Goal: Find specific page/section: Find specific page/section

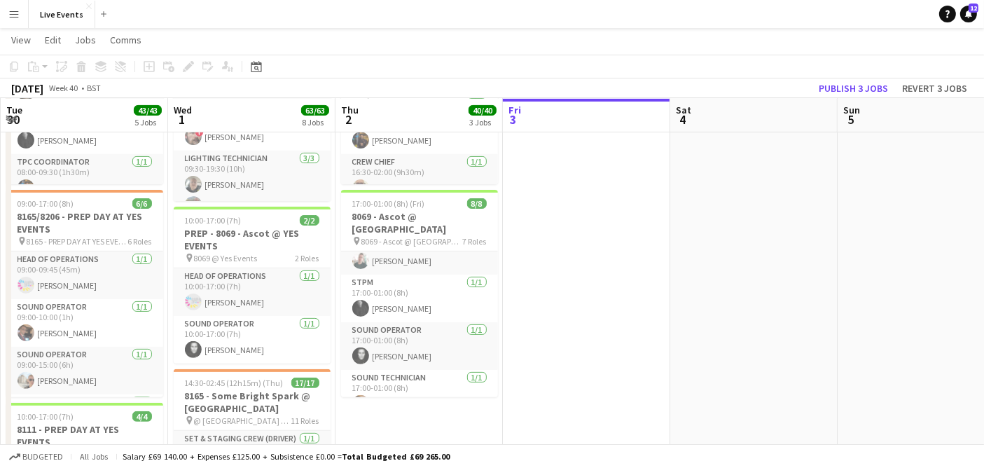
scroll to position [195, 0]
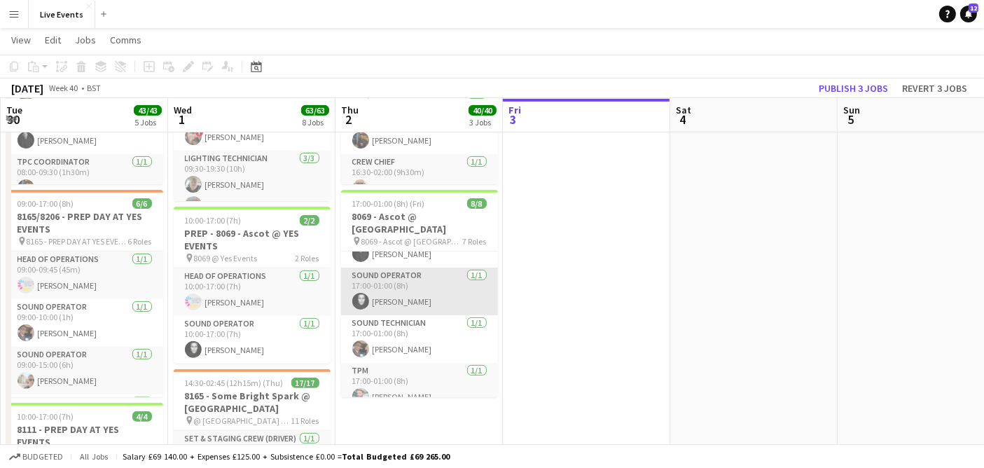
click at [413, 275] on app-card-role "Sound Operator [DATE] 17:00-01:00 (8h) [PERSON_NAME]" at bounding box center [419, 292] width 157 height 48
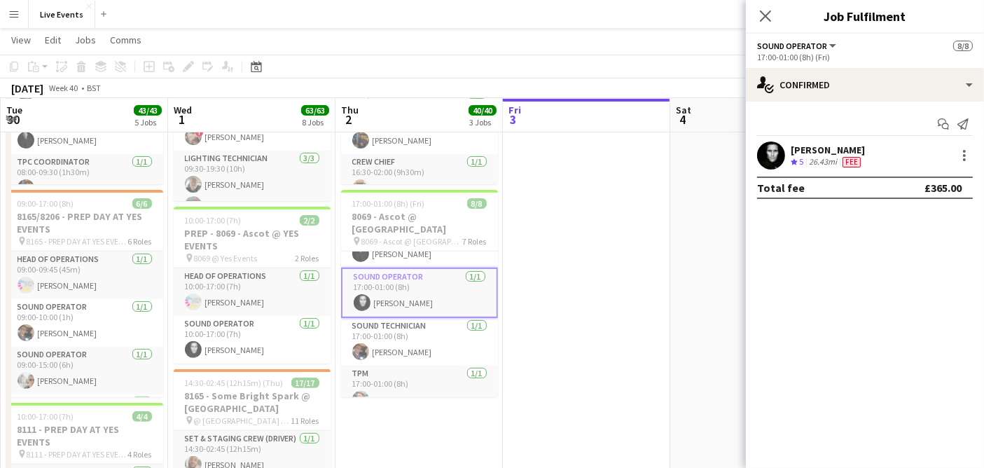
click at [778, 148] on app-user-avatar at bounding box center [771, 155] width 28 height 28
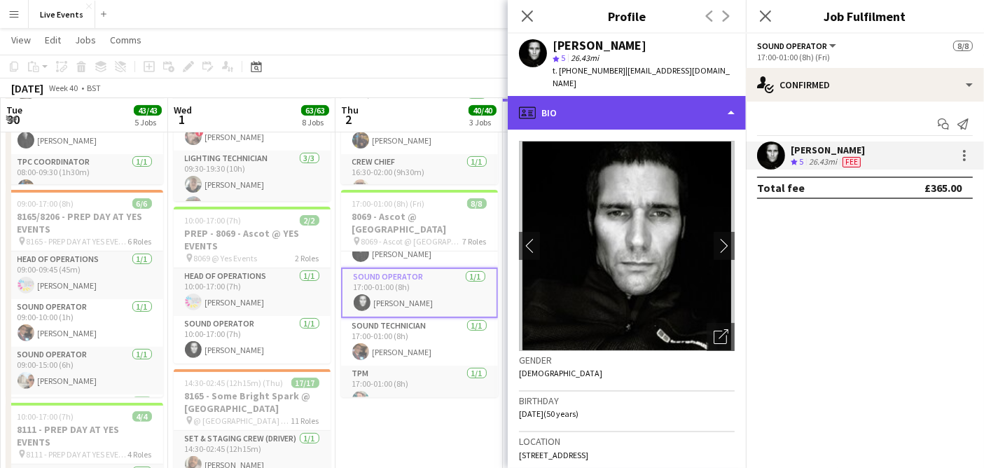
click at [605, 97] on div "profile Bio" at bounding box center [627, 113] width 238 height 34
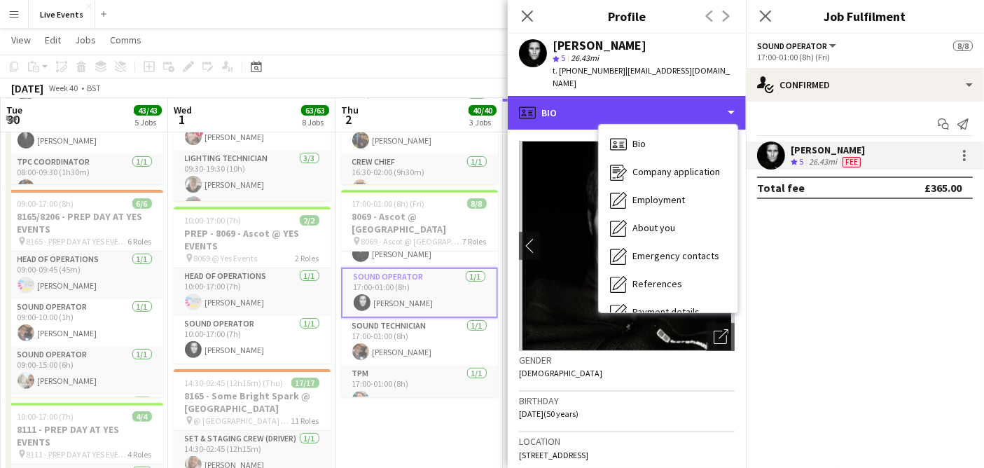
scroll to position [131, 0]
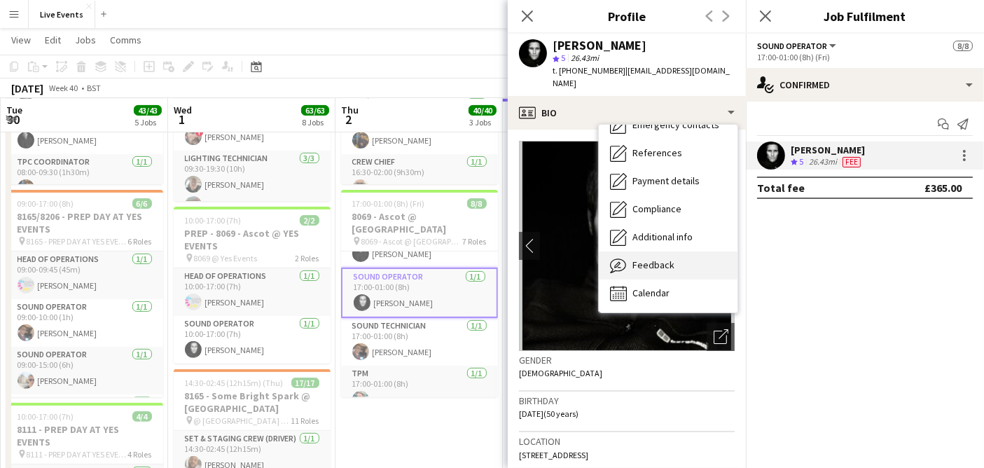
click at [697, 251] on div "Feedback Feedback" at bounding box center [668, 265] width 139 height 28
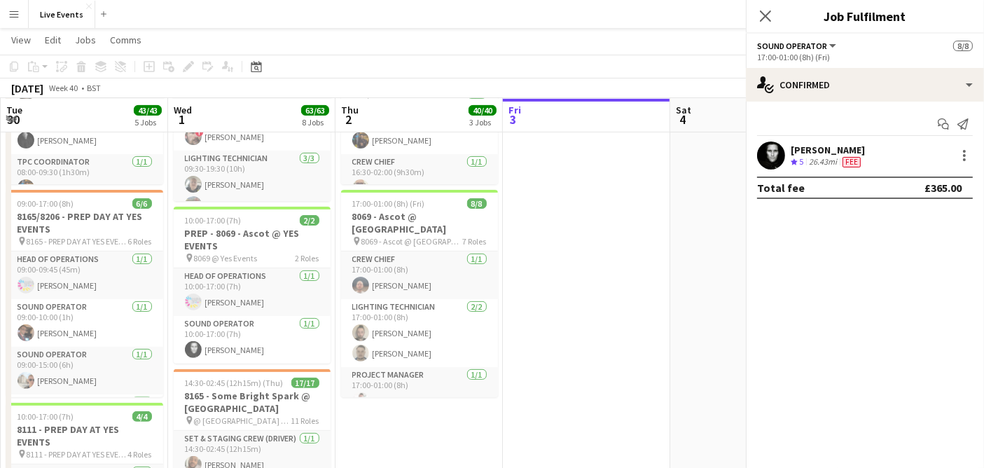
scroll to position [0, 0]
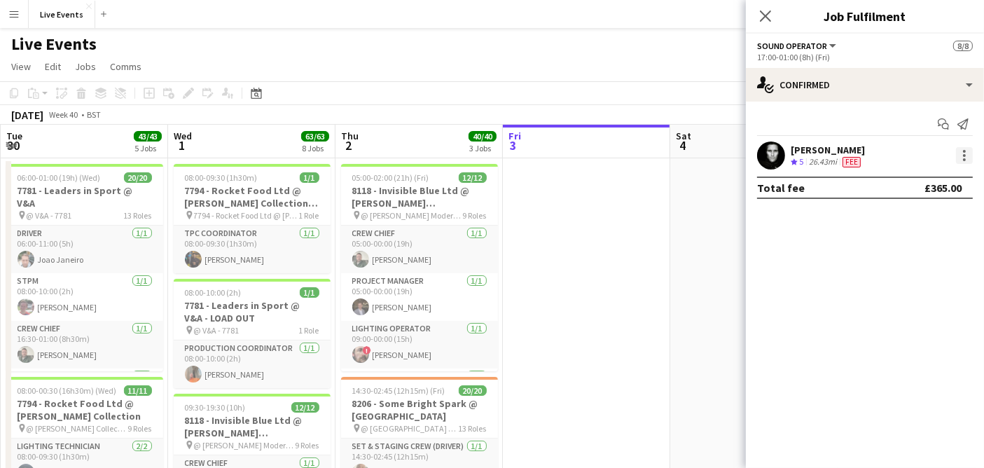
click at [963, 151] on div at bounding box center [964, 151] width 3 height 3
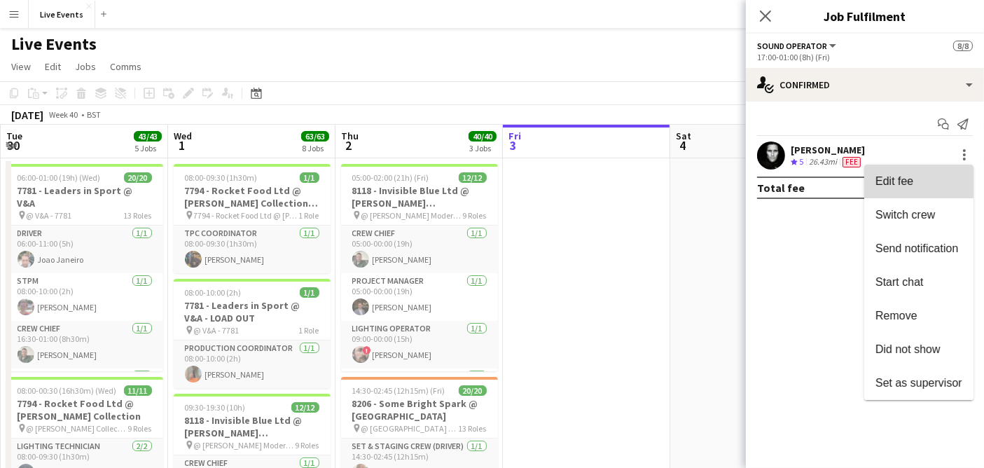
click at [923, 167] on button "Edit fee" at bounding box center [918, 182] width 109 height 34
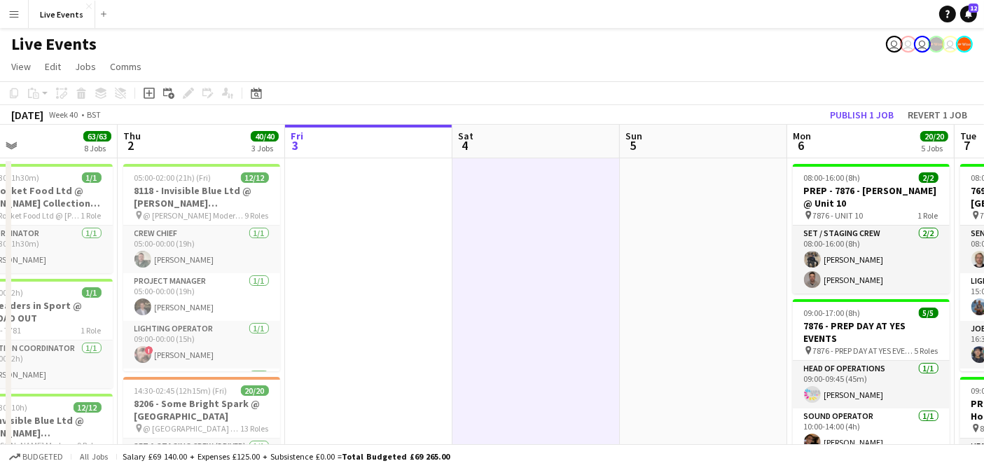
drag, startPoint x: 794, startPoint y: 263, endPoint x: 260, endPoint y: 315, distance: 536.2
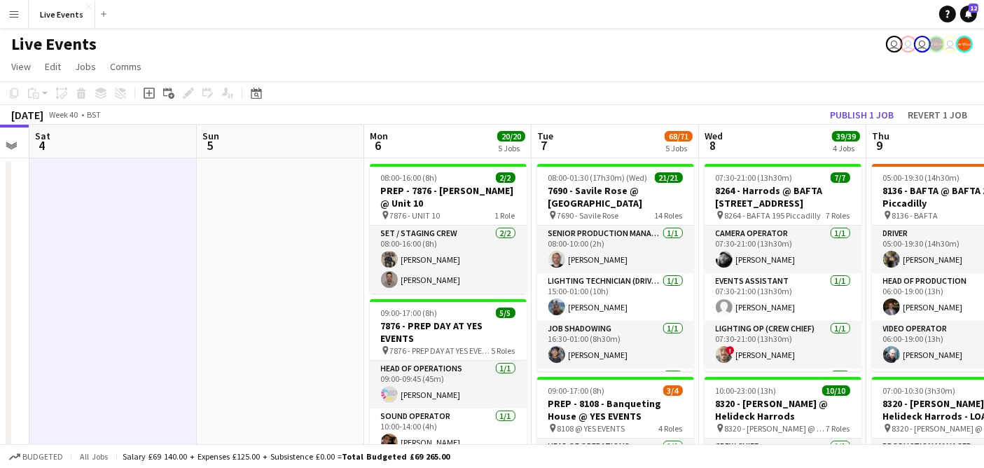
drag, startPoint x: 366, startPoint y: 297, endPoint x: 258, endPoint y: 297, distance: 107.9
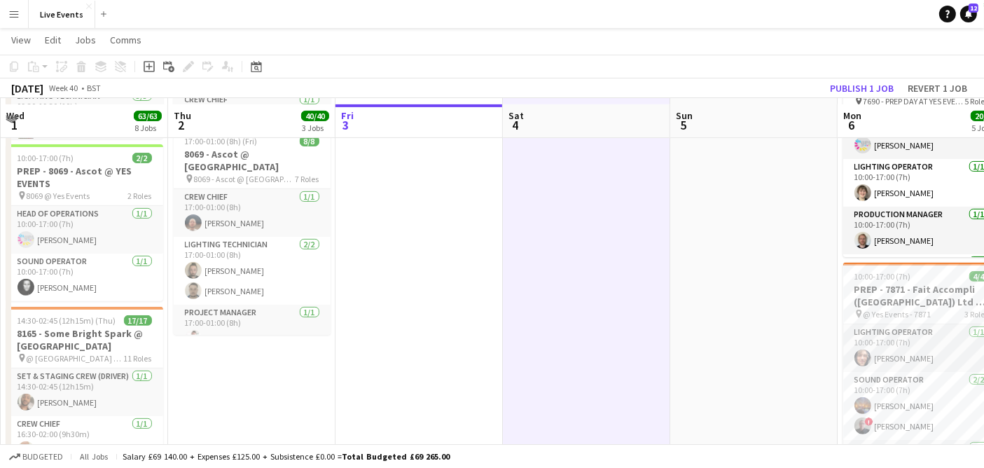
scroll to position [311, 0]
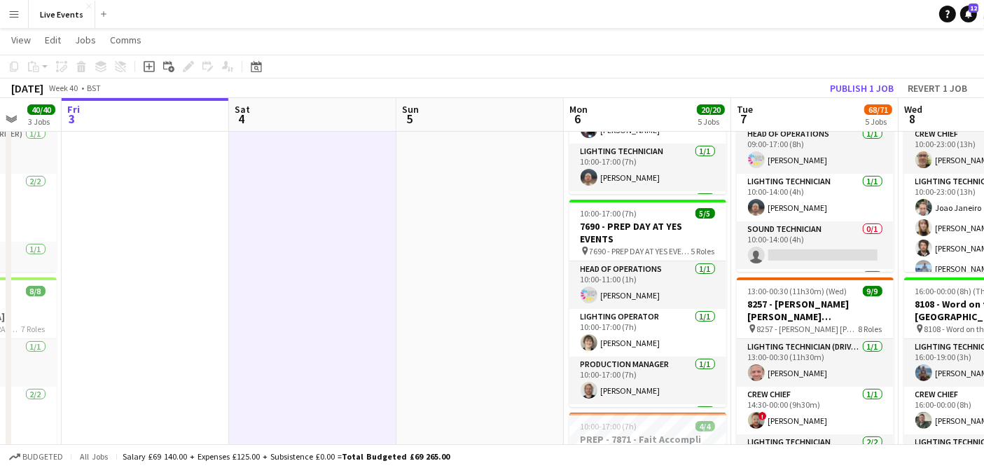
drag, startPoint x: 730, startPoint y: 283, endPoint x: 279, endPoint y: 284, distance: 450.4
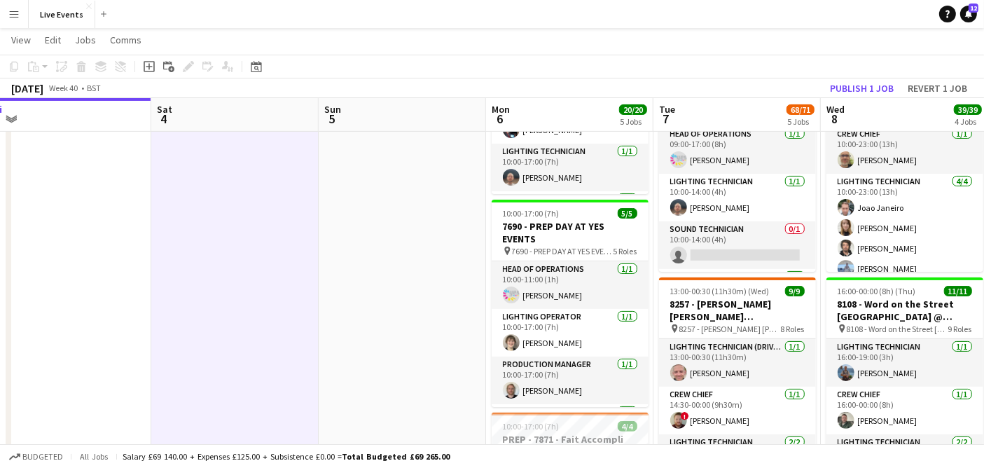
scroll to position [0, 530]
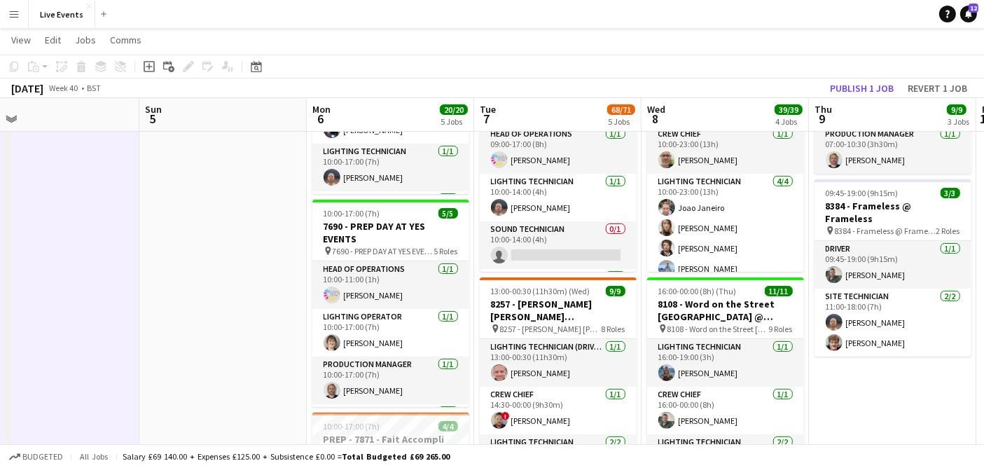
drag, startPoint x: 688, startPoint y: 263, endPoint x: 158, endPoint y: 281, distance: 530.6
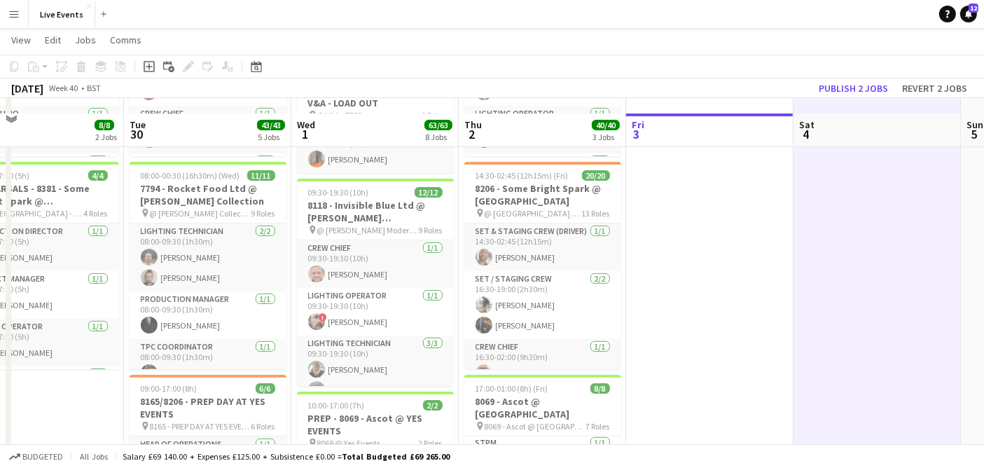
scroll to position [233, 0]
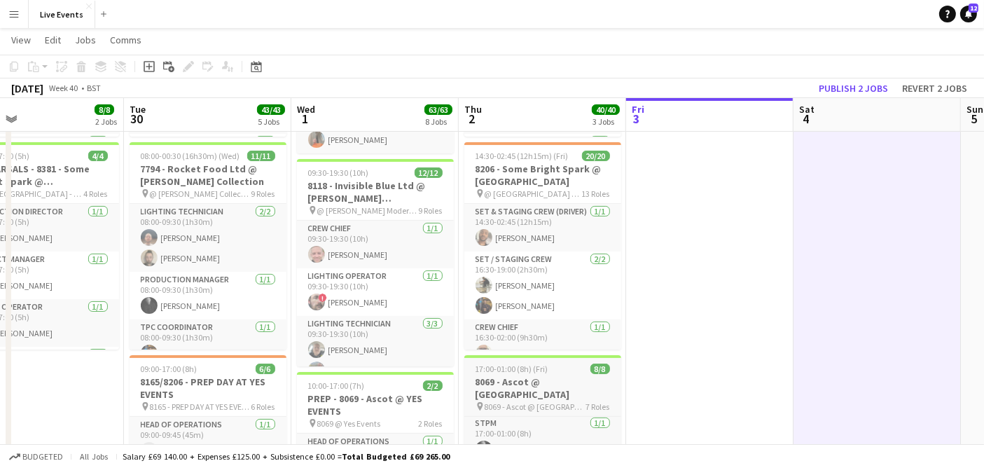
click at [538, 372] on span "17:00-01:00 (8h) (Fri)" at bounding box center [512, 369] width 73 height 11
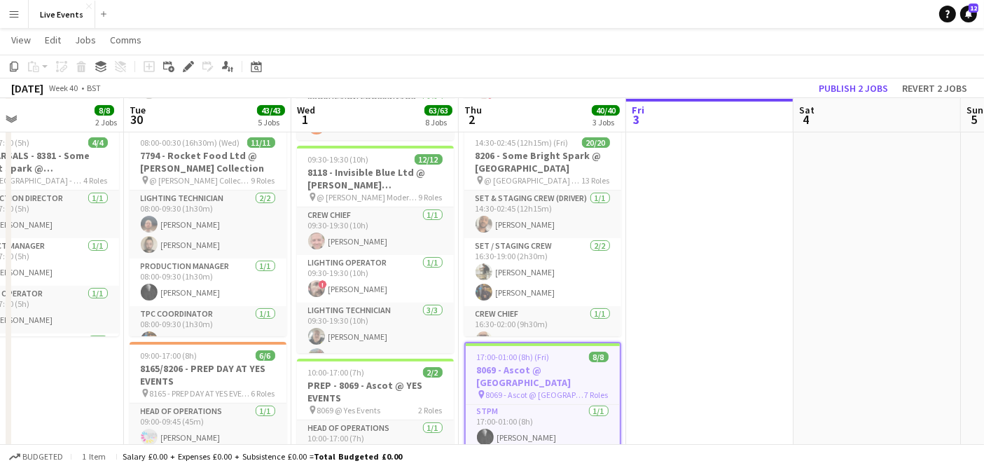
click at [532, 372] on h3 "8069 - Ascot @ [GEOGRAPHIC_DATA]" at bounding box center [543, 376] width 154 height 25
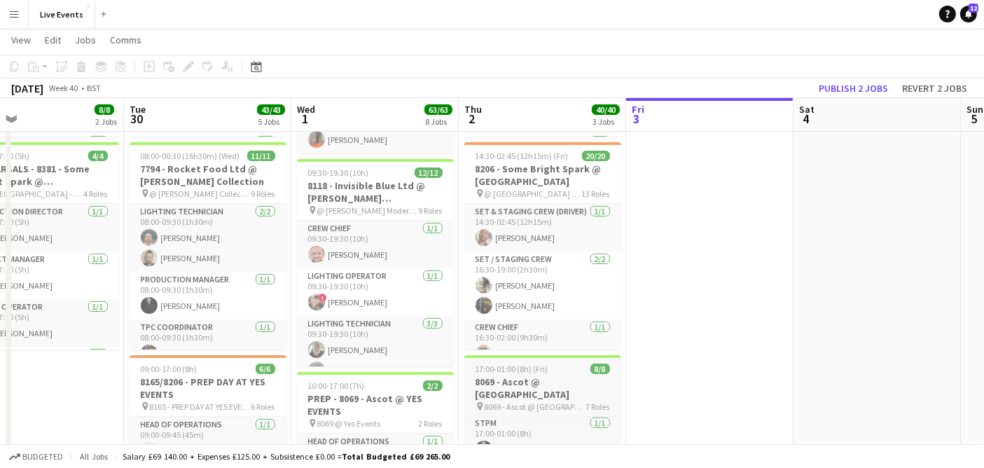
click at [532, 372] on span "17:00-01:00 (8h) (Fri)" at bounding box center [512, 369] width 73 height 11
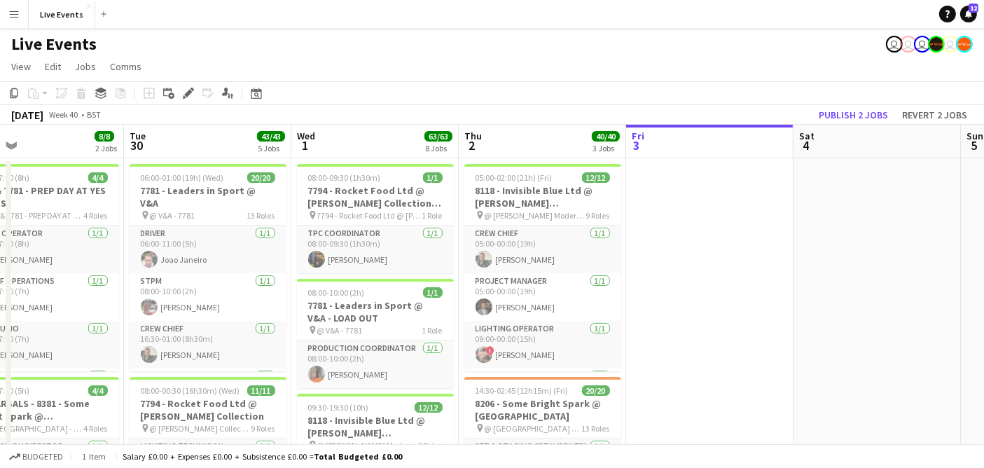
scroll to position [0, 0]
